Goal: Task Accomplishment & Management: Manage account settings

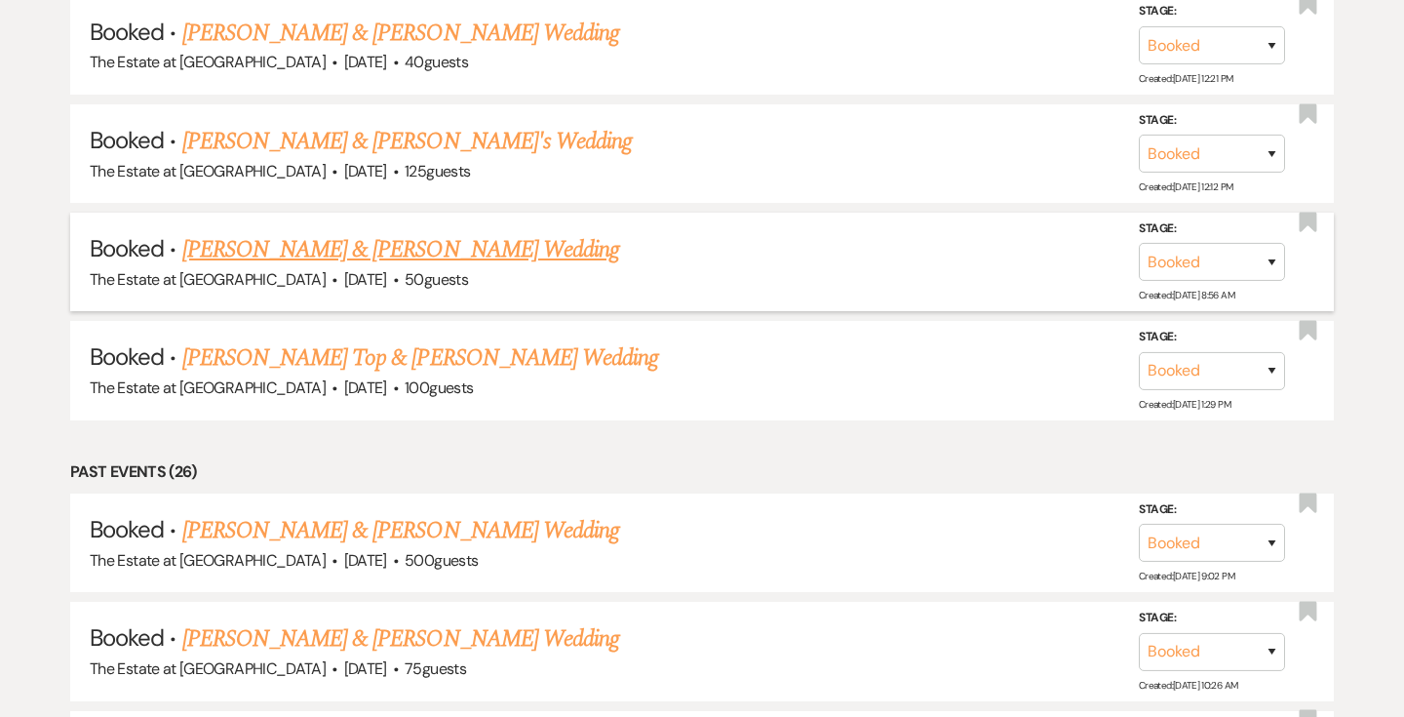
scroll to position [1951, 0]
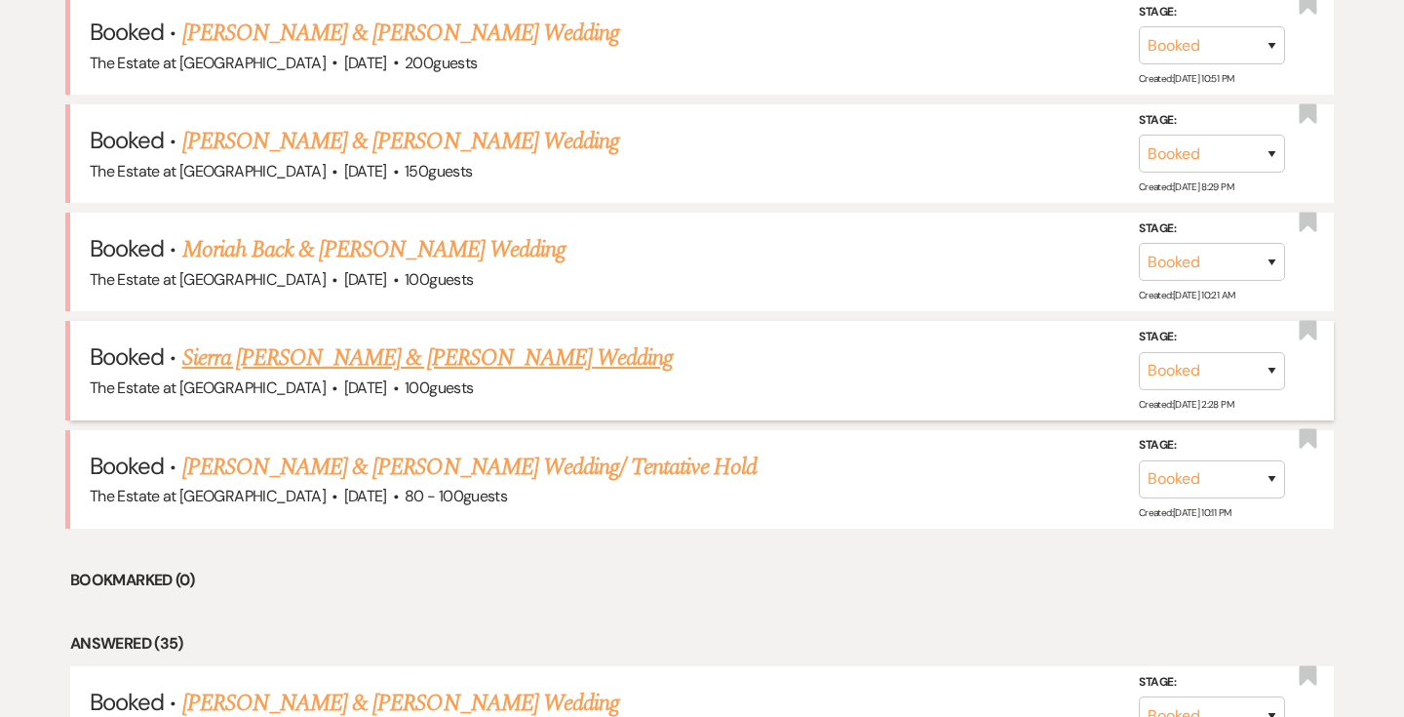
click at [477, 354] on link "Sierra [PERSON_NAME] & [PERSON_NAME] Wedding" at bounding box center [427, 357] width 491 height 35
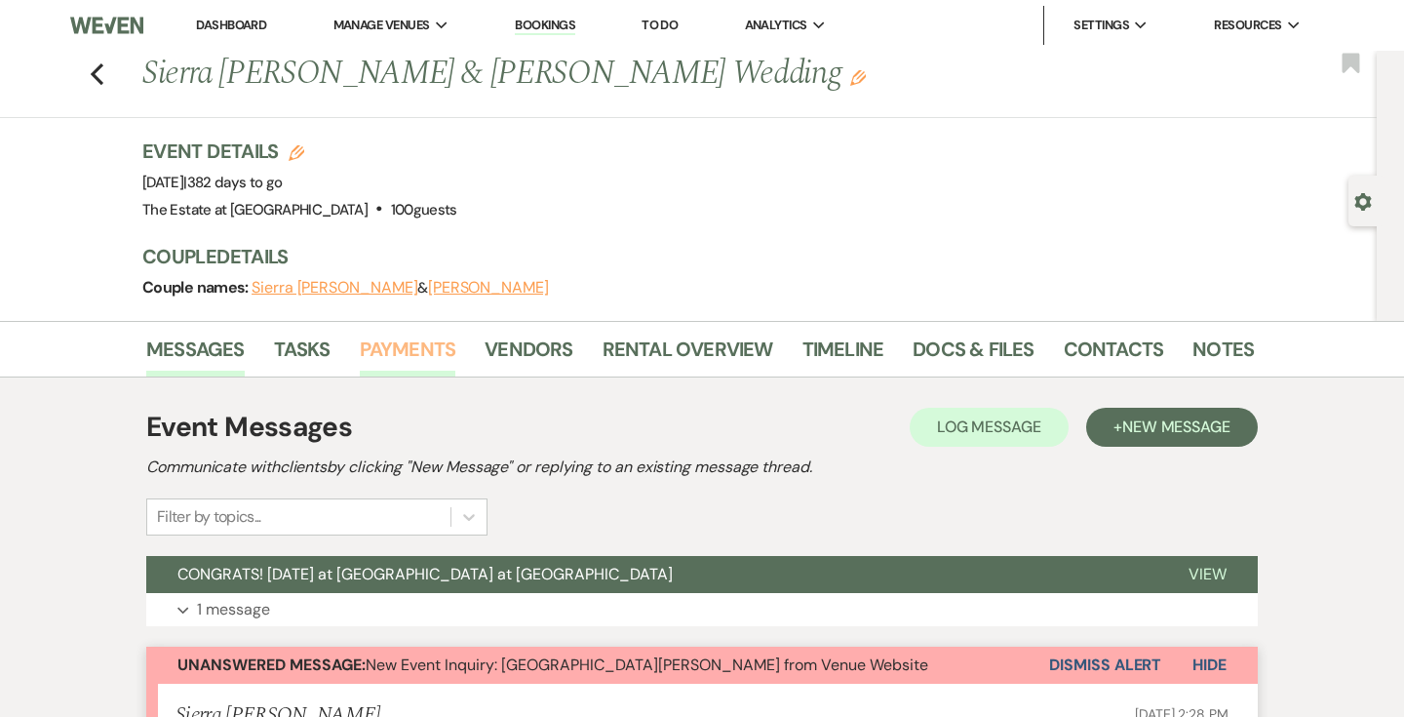
click at [396, 345] on link "Payments" at bounding box center [408, 354] width 97 height 43
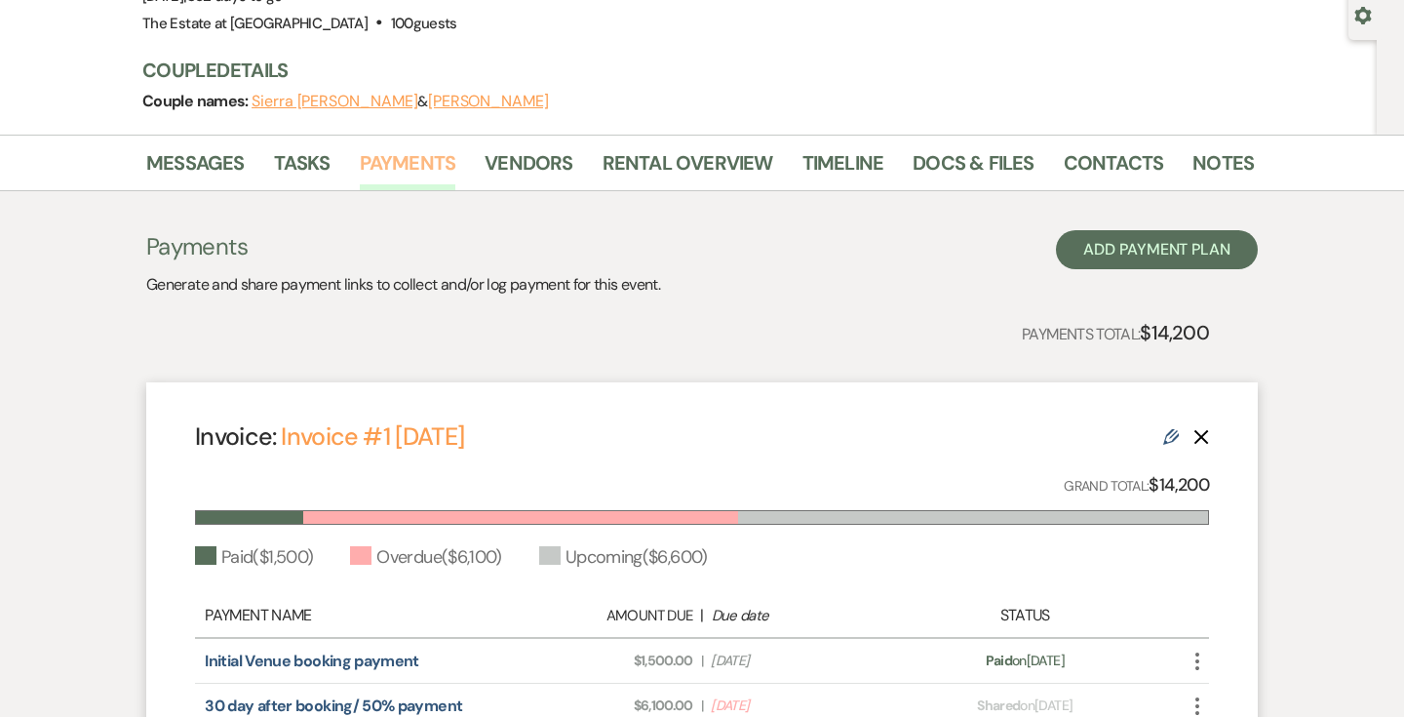
scroll to position [19, 0]
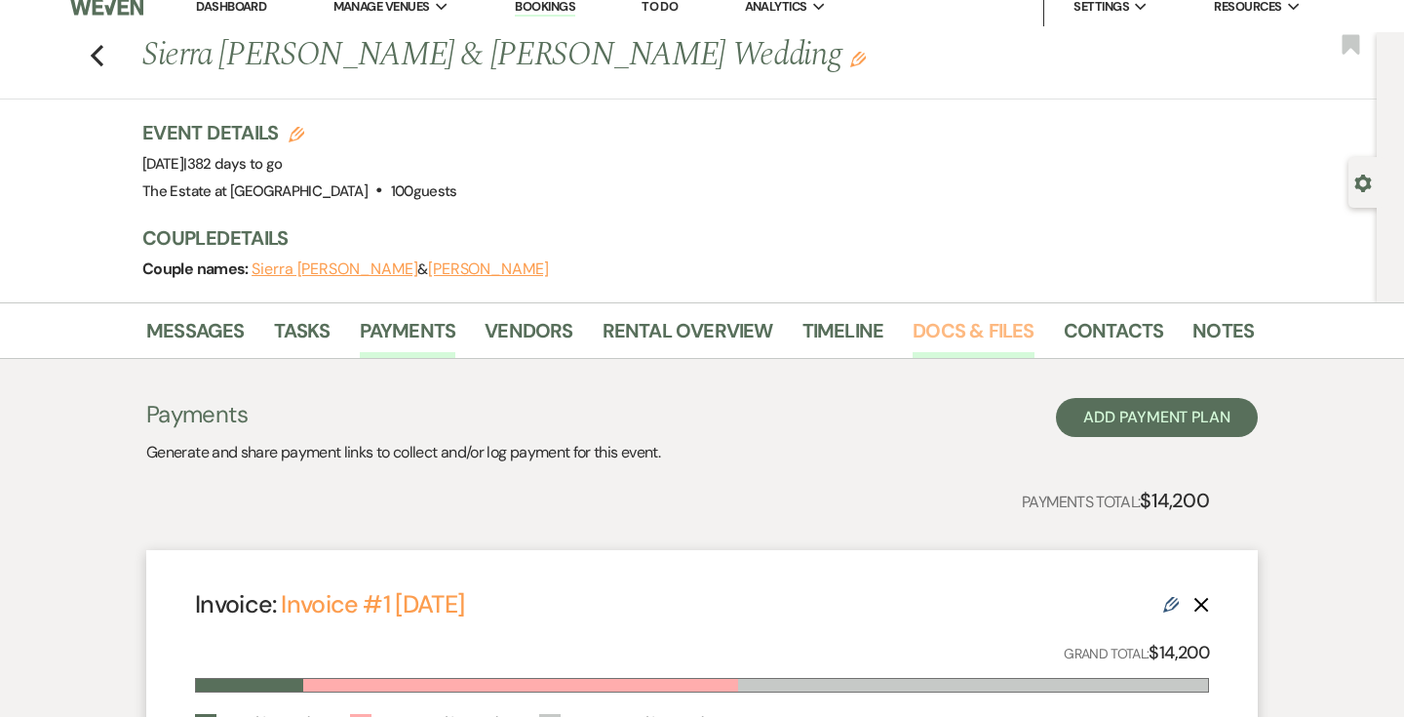
click at [913, 328] on link "Docs & Files" at bounding box center [973, 336] width 121 height 43
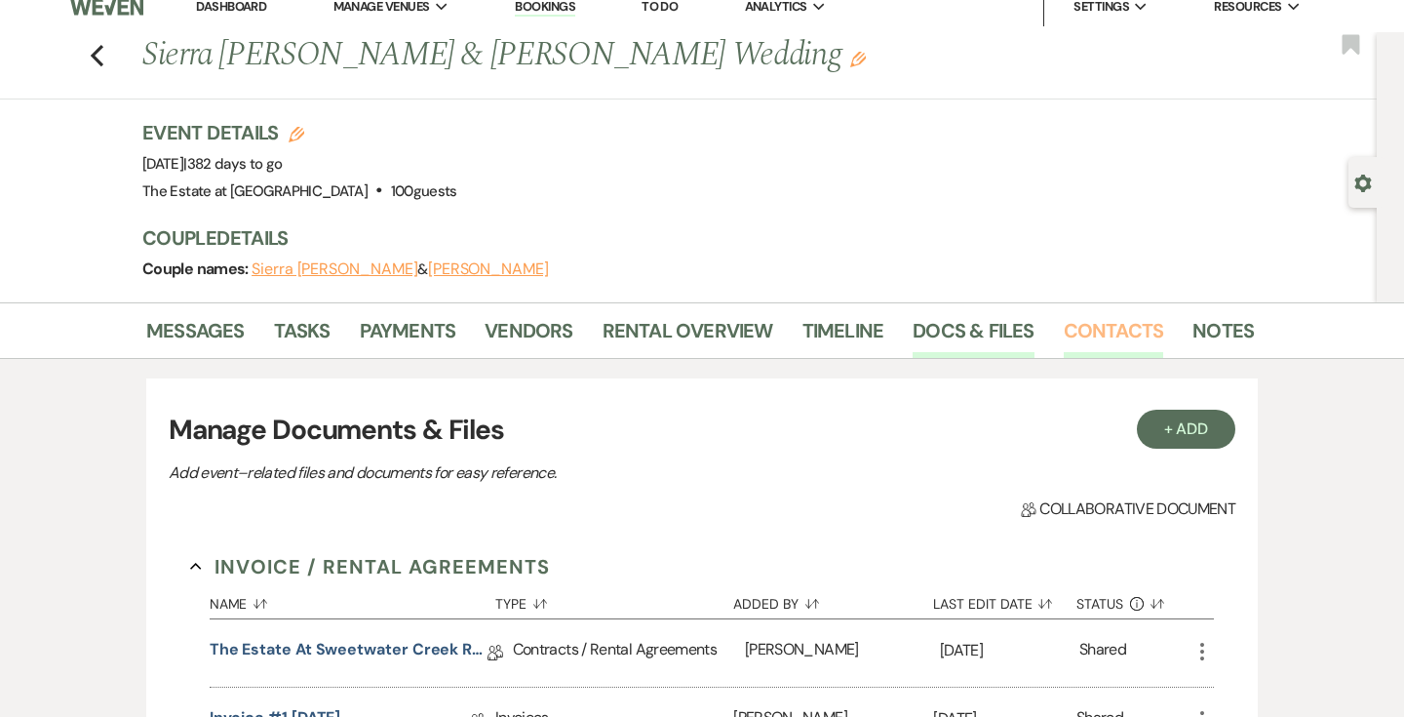
click at [1140, 335] on link "Contacts" at bounding box center [1114, 336] width 100 height 43
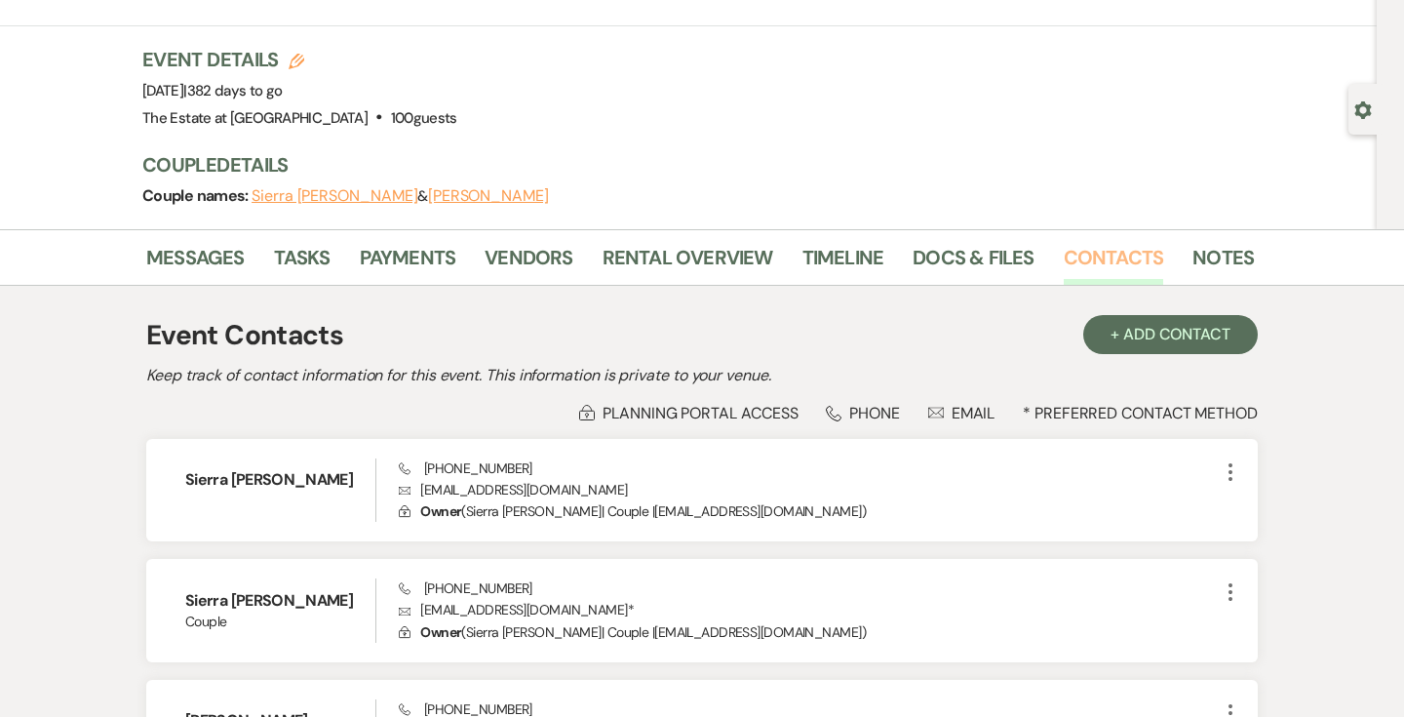
scroll to position [225, 0]
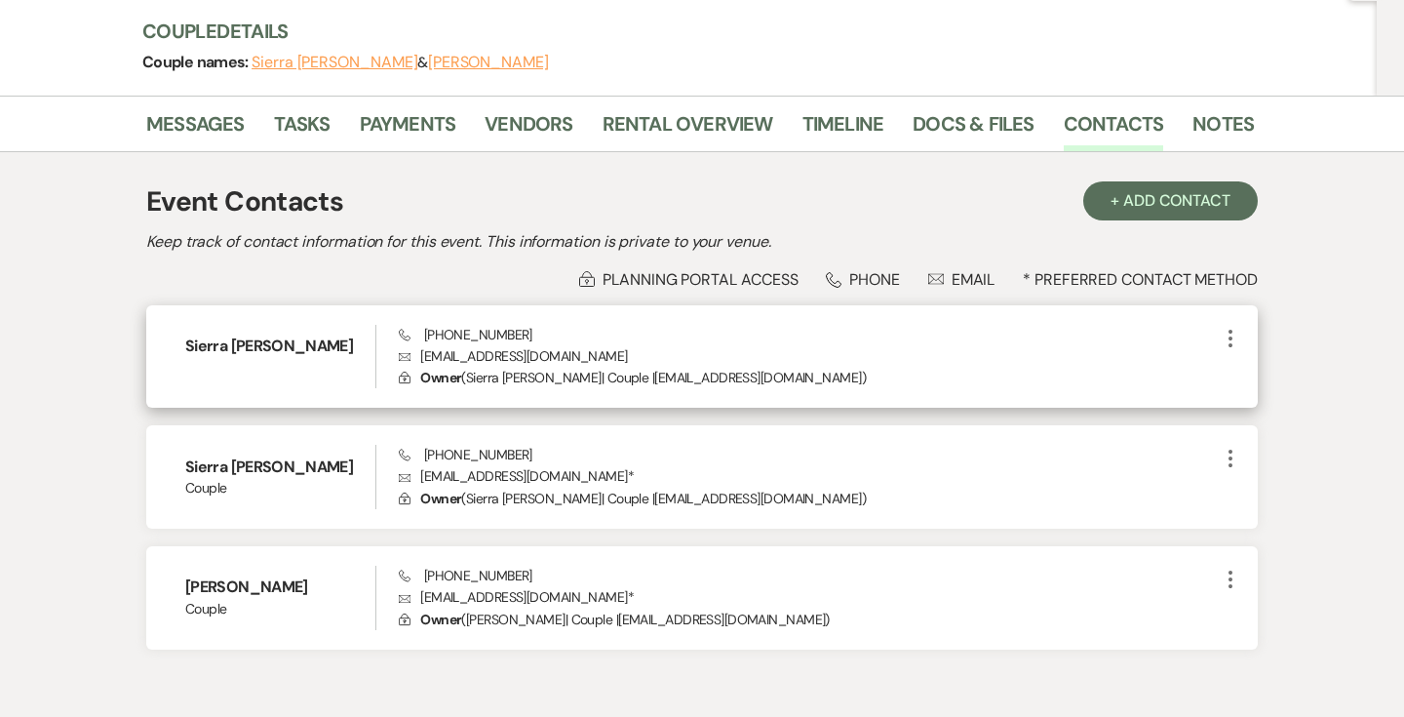
click at [499, 349] on p "Envelope [EMAIL_ADDRESS][DOMAIN_NAME]" at bounding box center [809, 355] width 820 height 21
copy p "[EMAIL_ADDRESS][DOMAIN_NAME]"
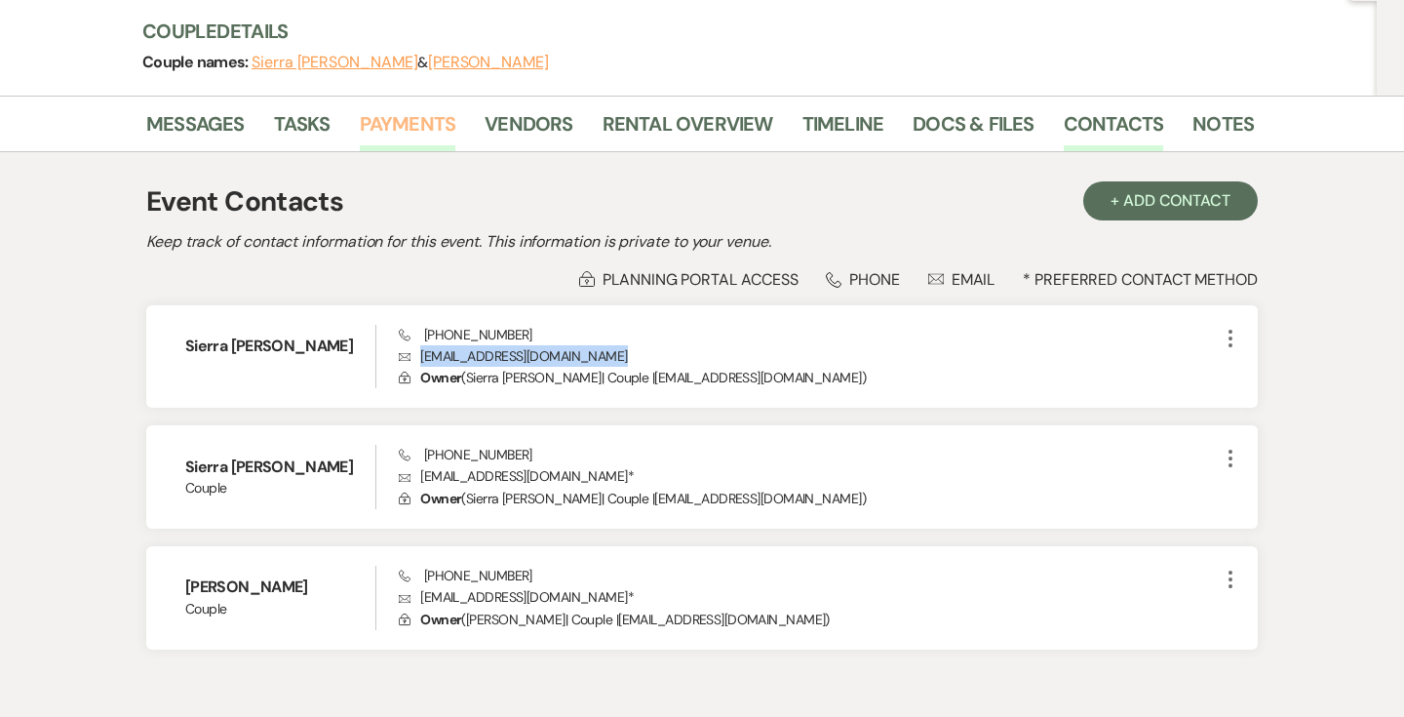
click at [386, 115] on link "Payments" at bounding box center [408, 129] width 97 height 43
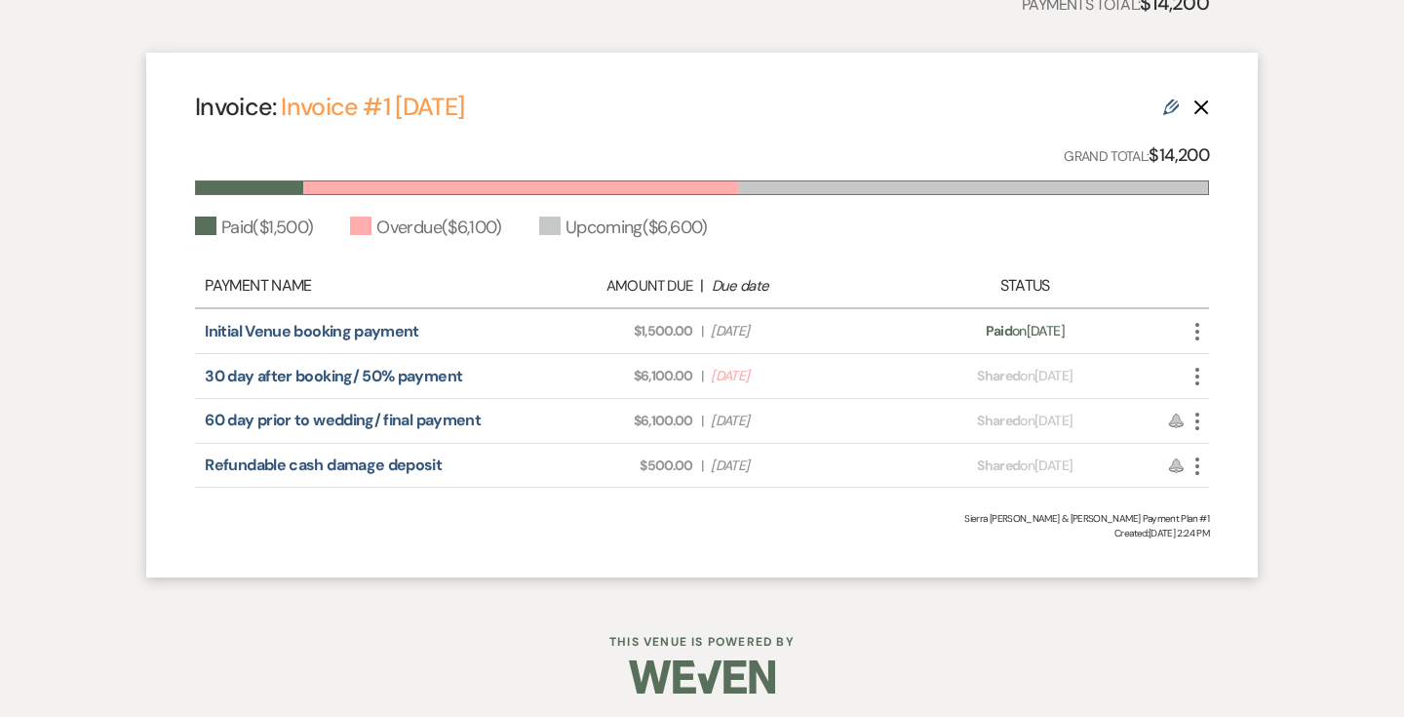
scroll to position [522, 0]
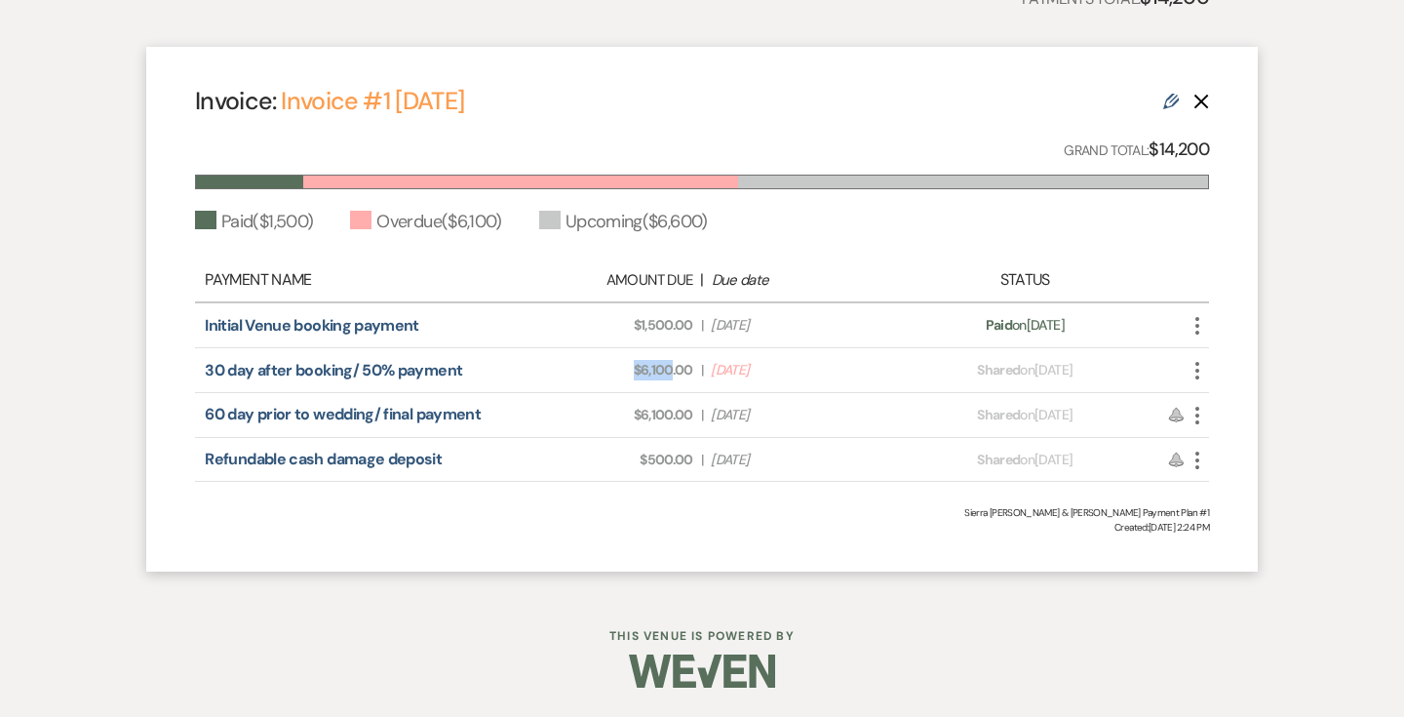
drag, startPoint x: 631, startPoint y: 369, endPoint x: 671, endPoint y: 371, distance: 40.0
click at [671, 371] on span "Amount Due: $6,100.00" at bounding box center [603, 370] width 179 height 20
copy span "$6,100"
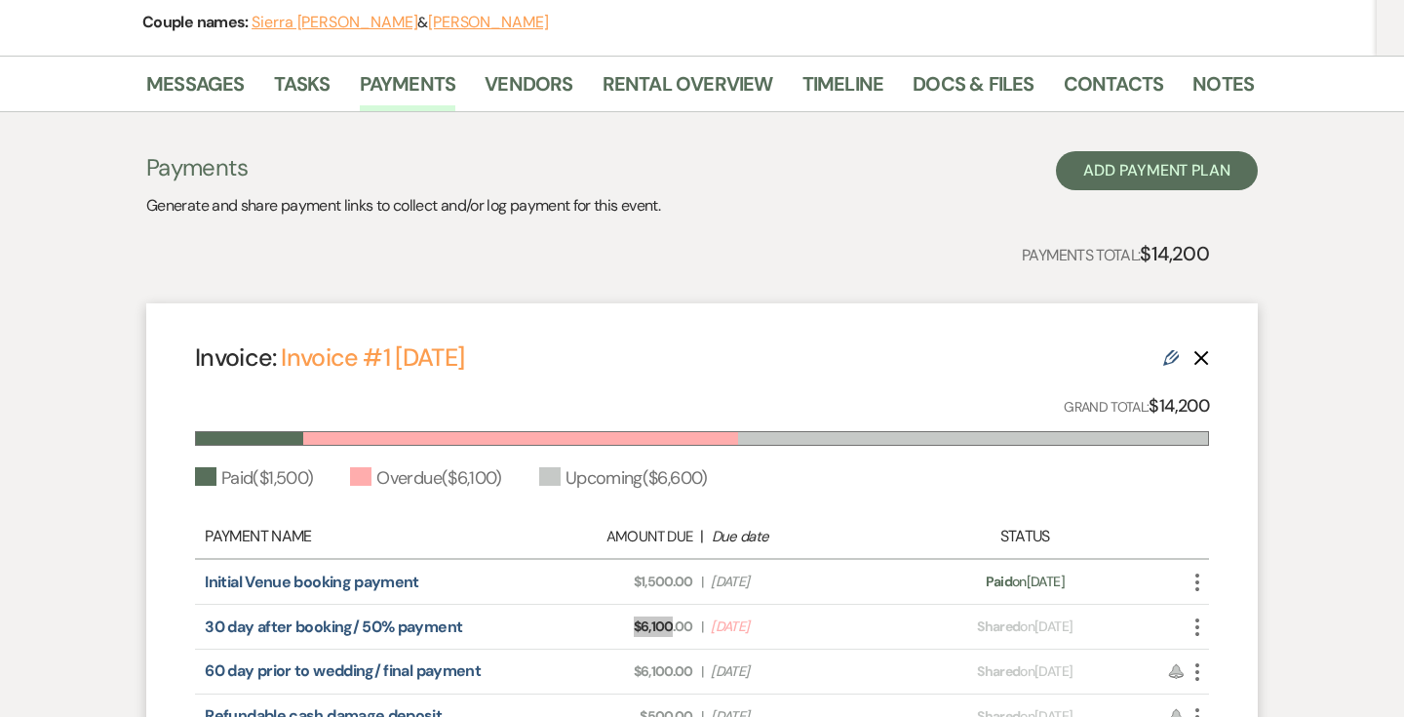
scroll to position [0, 0]
